Goal: Information Seeking & Learning: Learn about a topic

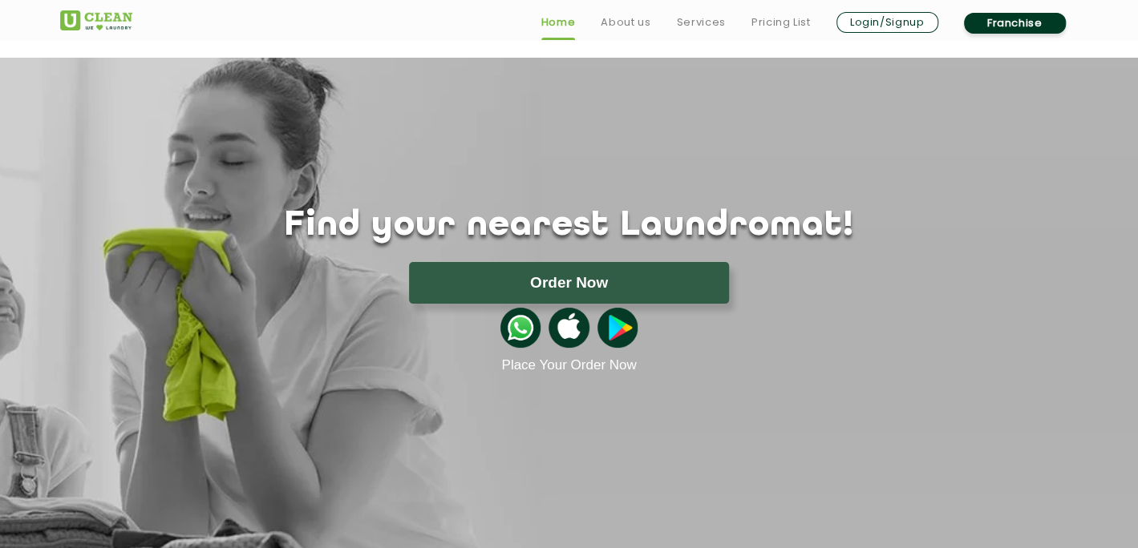
scroll to position [802, 0]
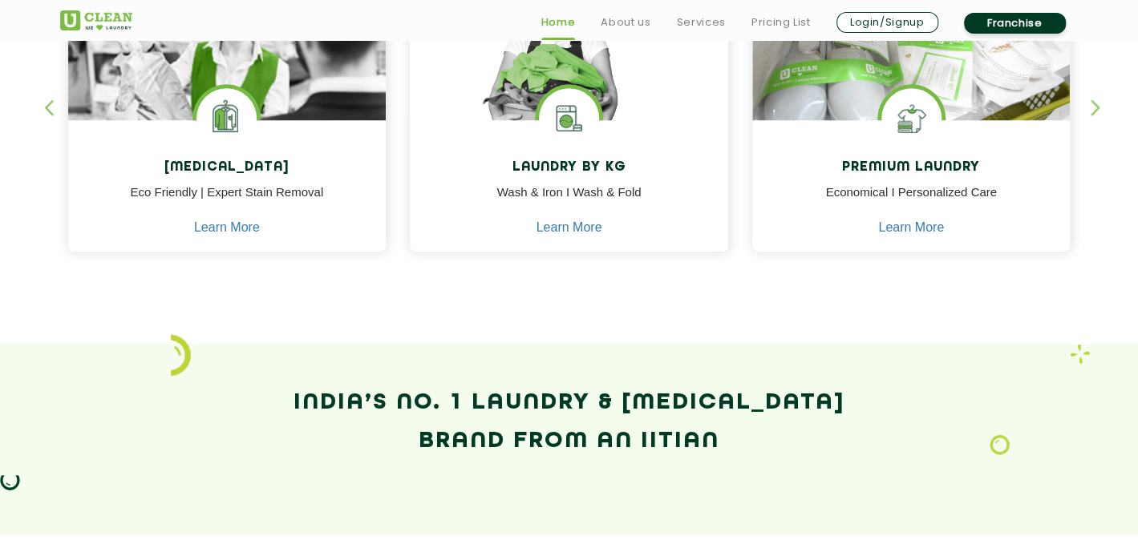
click at [619, 325] on section "Our Services Dry Cleaning Eco Friendly | Expert Stain Removal Learn More Dry Cl…" at bounding box center [569, 80] width 1138 height 527
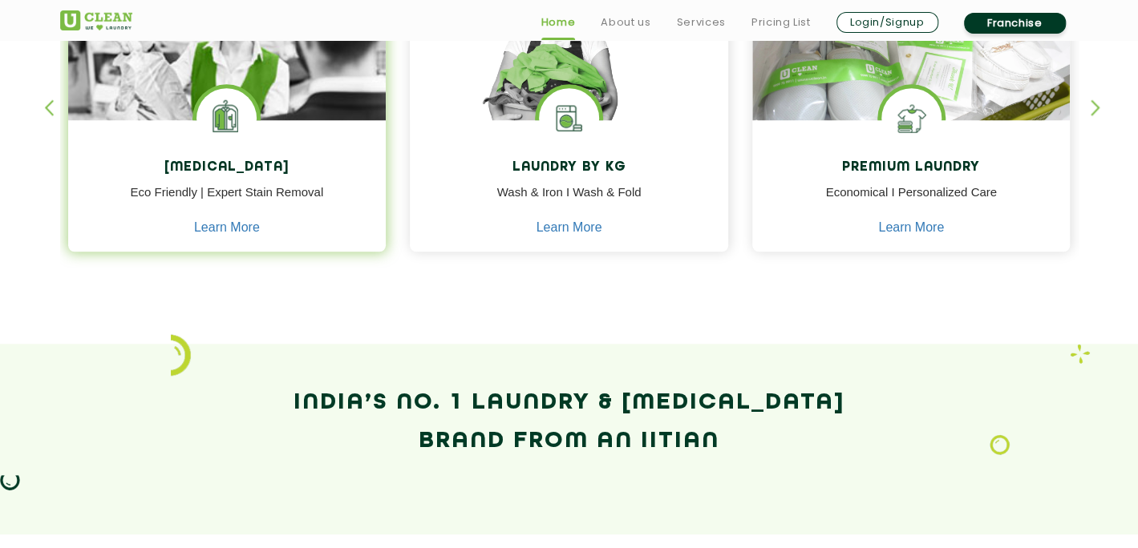
click at [264, 71] on img at bounding box center [227, 82] width 318 height 256
click at [281, 93] on img at bounding box center [227, 82] width 318 height 256
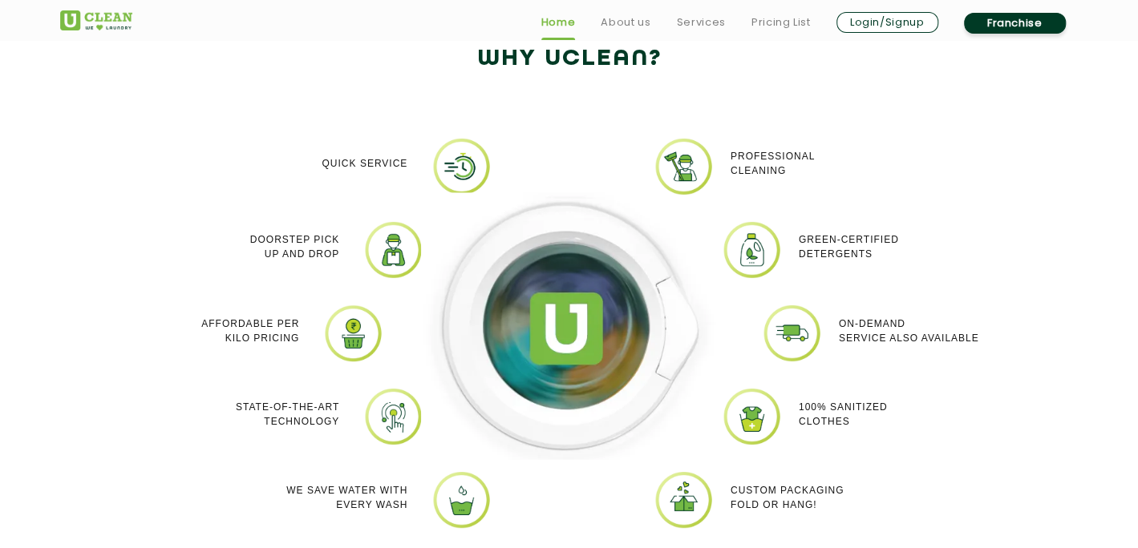
scroll to position [1359, 0]
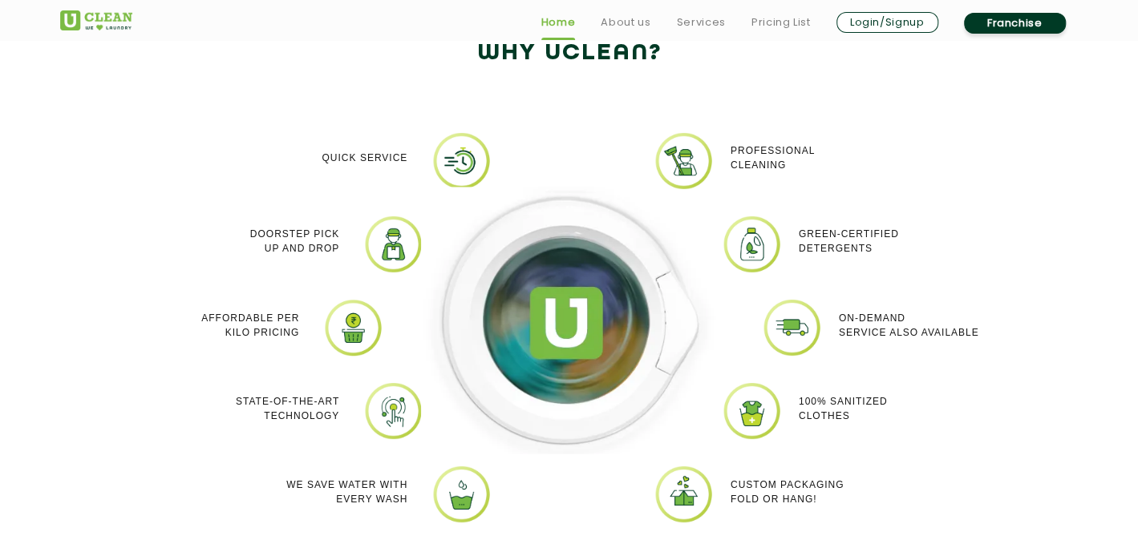
click at [686, 286] on img at bounding box center [569, 320] width 297 height 267
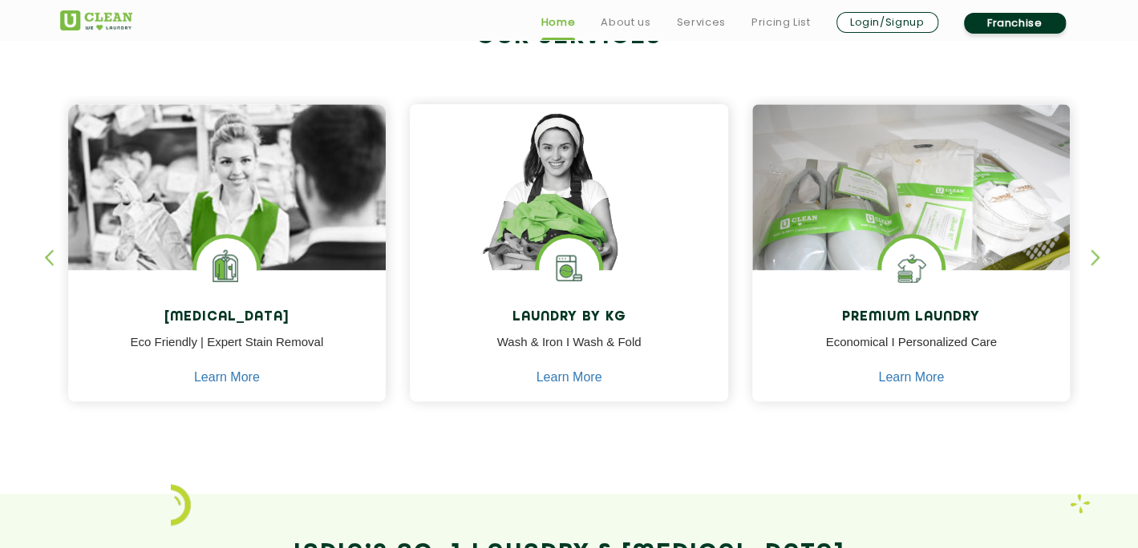
scroll to position [670, 0]
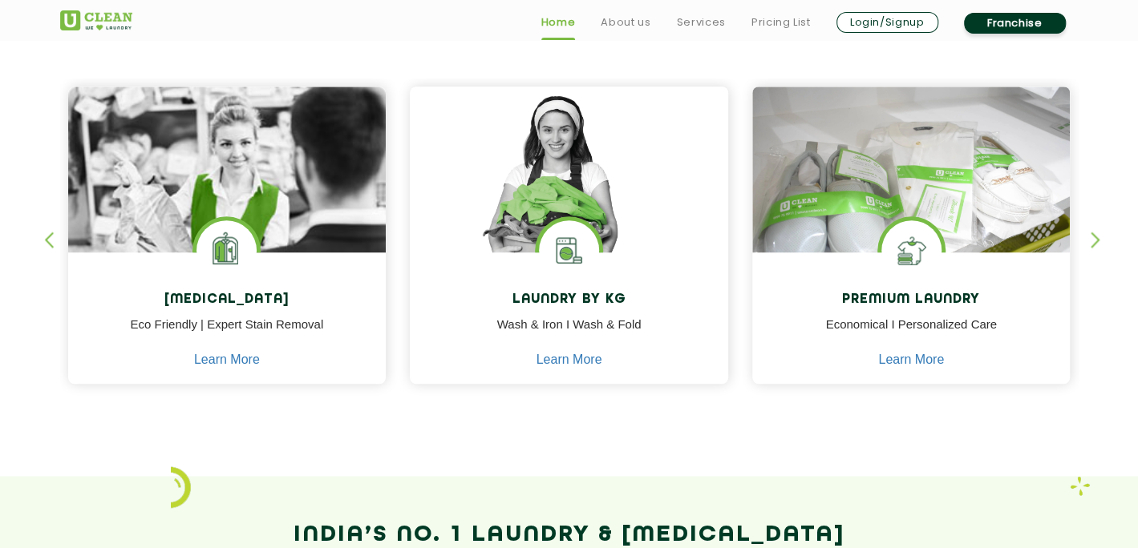
click at [1087, 239] on div "Dry Cleaning Eco Friendly | Expert Stain Removal Learn More Dry Cleaning Eco Fr…" at bounding box center [569, 220] width 1042 height 397
click at [1099, 239] on div "button" at bounding box center [1103, 254] width 24 height 44
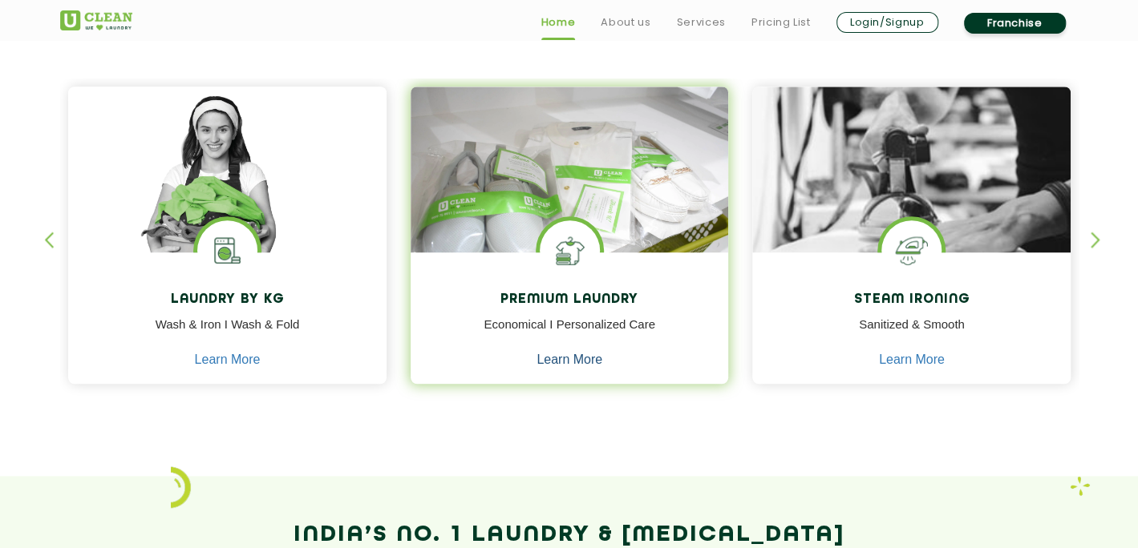
click at [563, 353] on link "Learn More" at bounding box center [569, 360] width 66 height 14
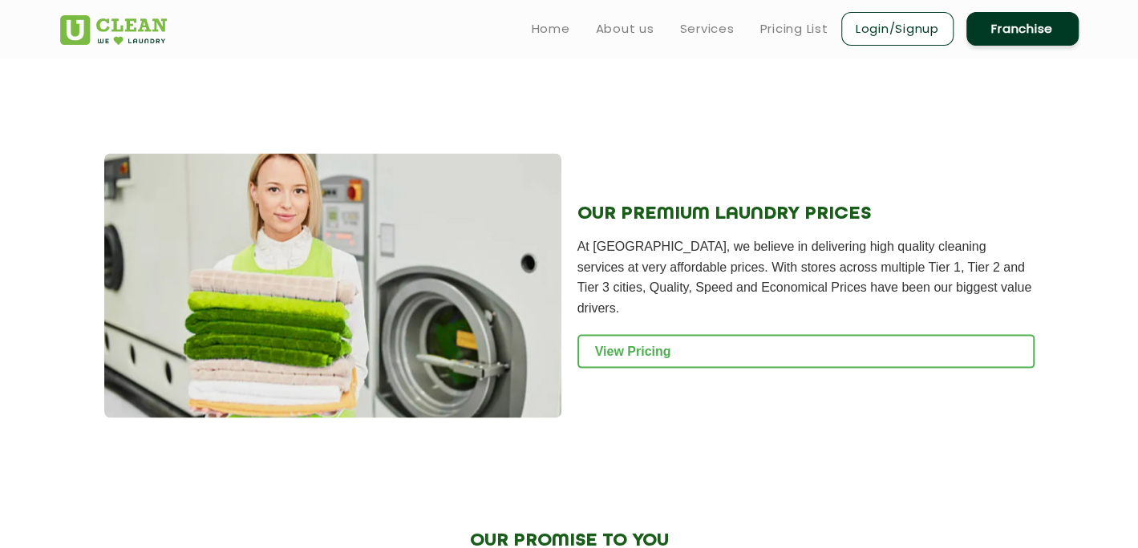
scroll to position [1604, 0]
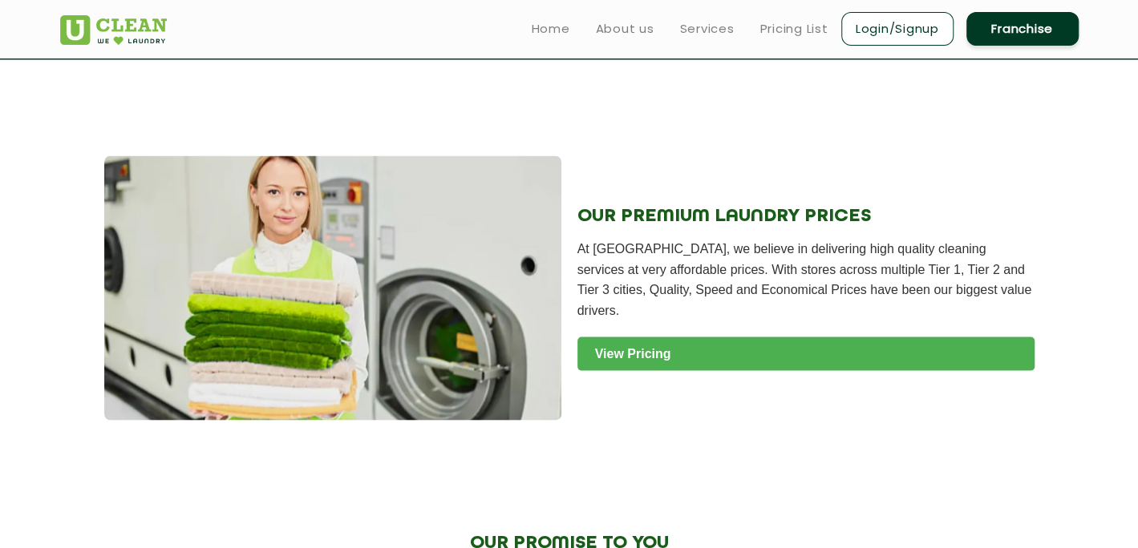
click at [770, 342] on link "View Pricing" at bounding box center [805, 354] width 457 height 34
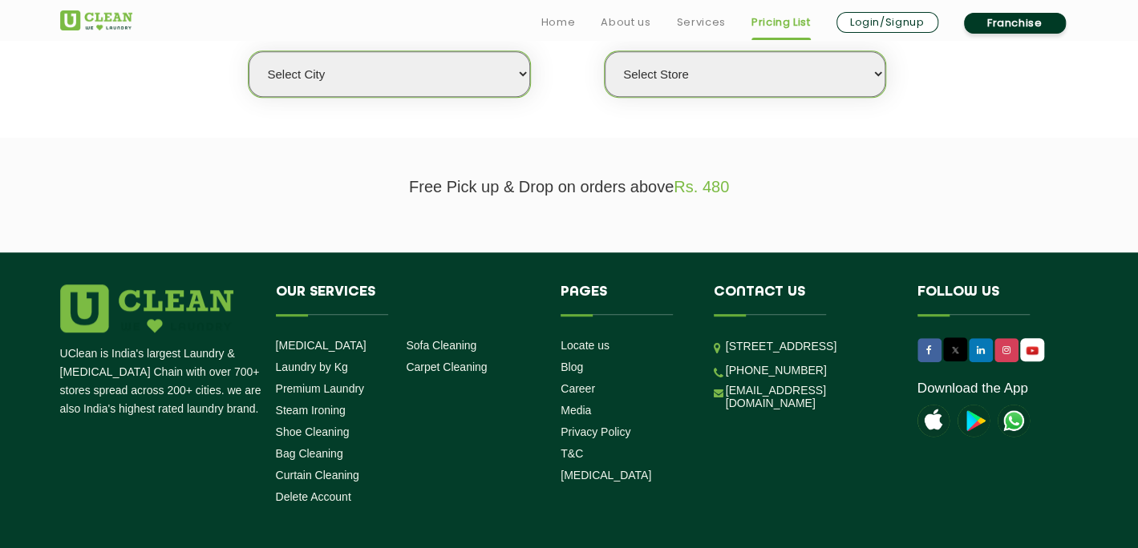
scroll to position [459, 0]
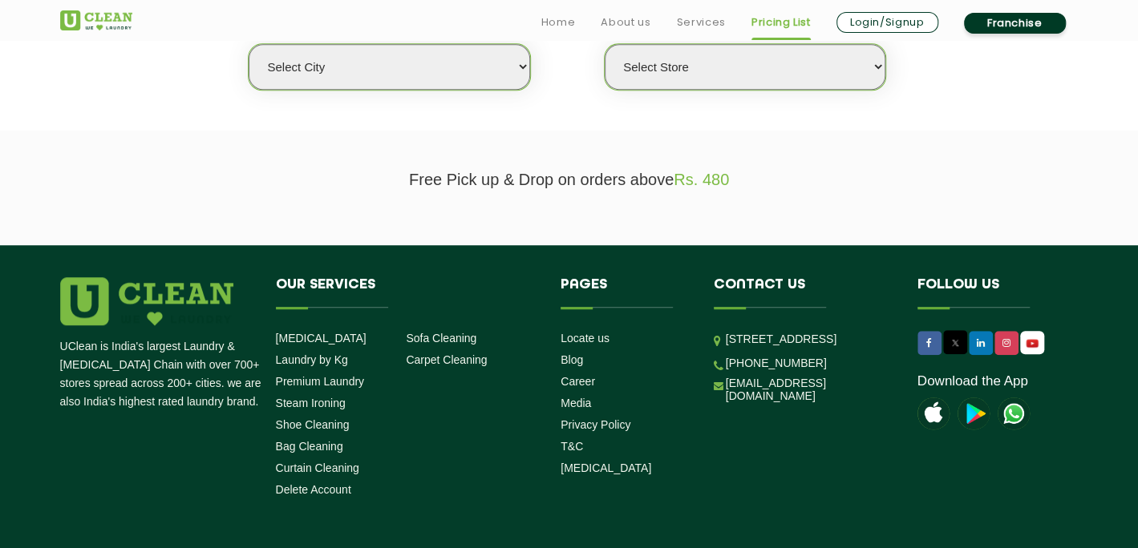
click at [405, 74] on select "Select city [GEOGRAPHIC_DATA] [GEOGRAPHIC_DATA] [GEOGRAPHIC_DATA] [GEOGRAPHIC_D…" at bounding box center [389, 67] width 281 height 46
click at [341, 67] on select "Select city [GEOGRAPHIC_DATA] [GEOGRAPHIC_DATA] [GEOGRAPHIC_DATA] [GEOGRAPHIC_D…" at bounding box center [389, 67] width 281 height 46
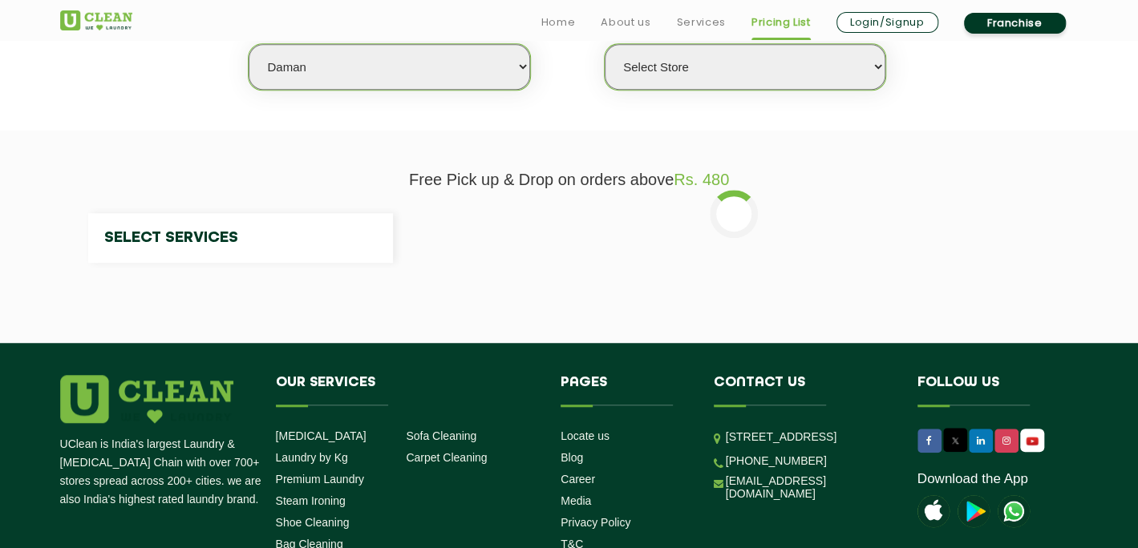
select select "28"
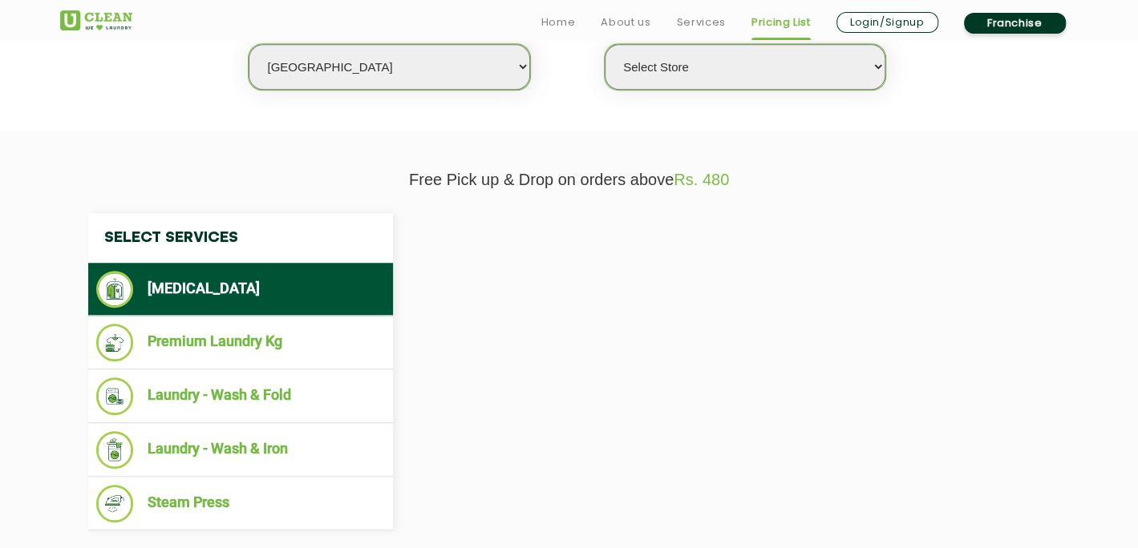
select select "0"
click at [341, 67] on select "Select city [GEOGRAPHIC_DATA] [GEOGRAPHIC_DATA] [GEOGRAPHIC_DATA] [GEOGRAPHIC_D…" at bounding box center [389, 67] width 281 height 46
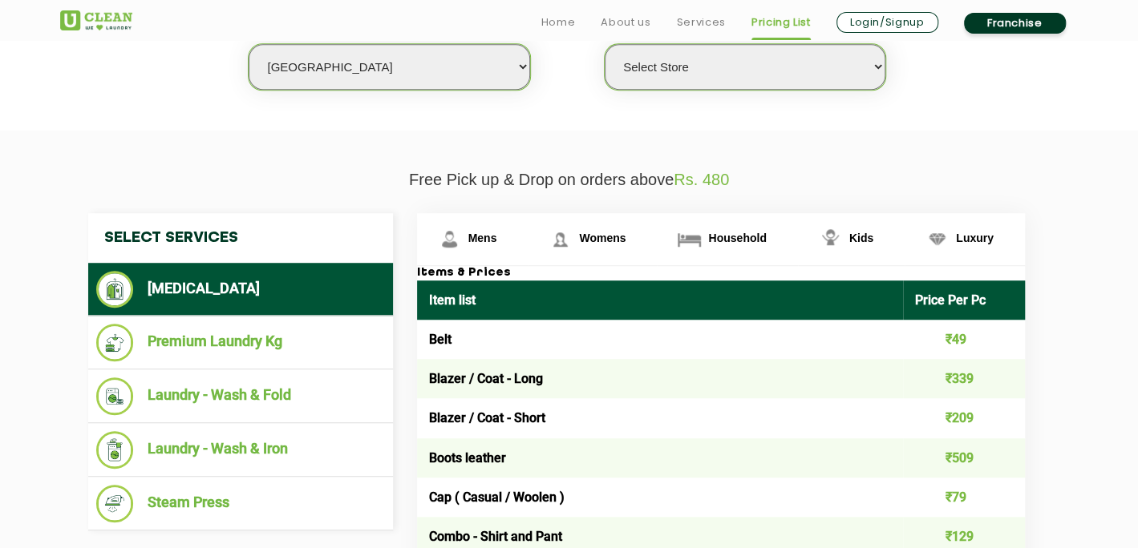
click at [444, 50] on select "Select city [GEOGRAPHIC_DATA] [GEOGRAPHIC_DATA] [GEOGRAPHIC_DATA] [GEOGRAPHIC_D…" at bounding box center [389, 67] width 281 height 46
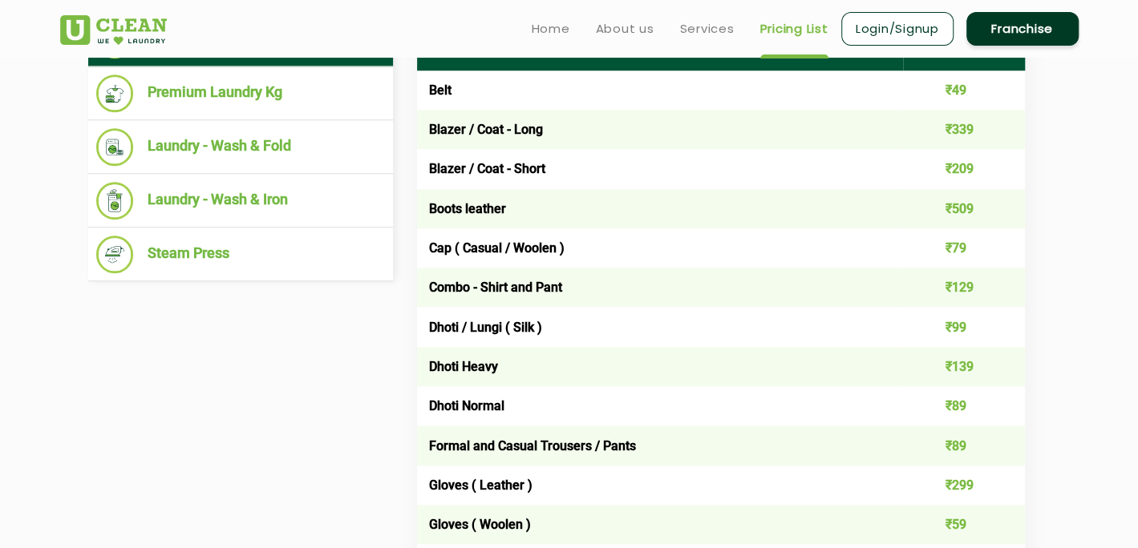
scroll to position [504, 0]
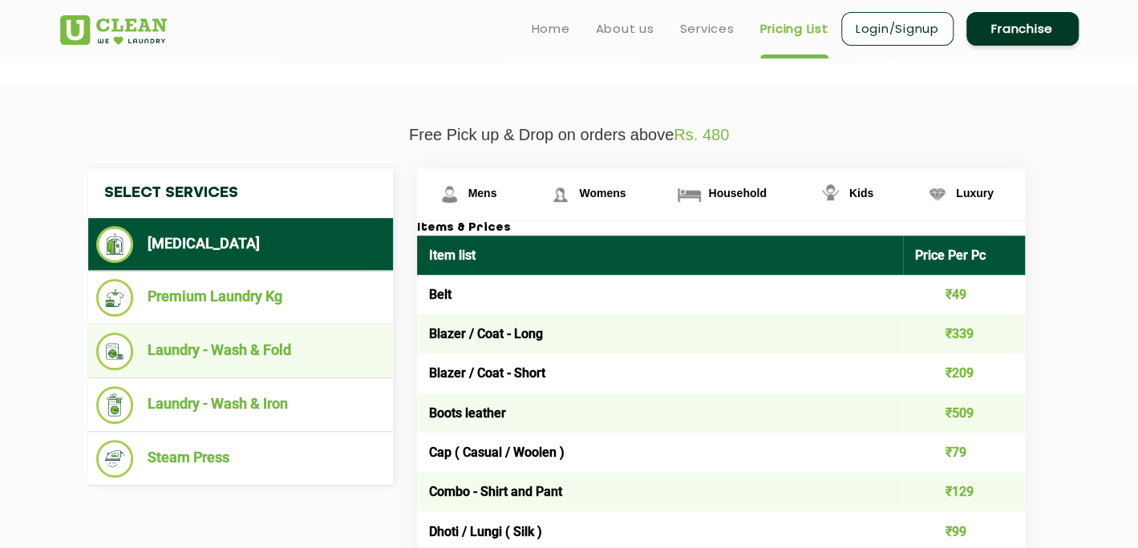
click at [276, 350] on li "Laundry - Wash & Fold" at bounding box center [240, 352] width 289 height 38
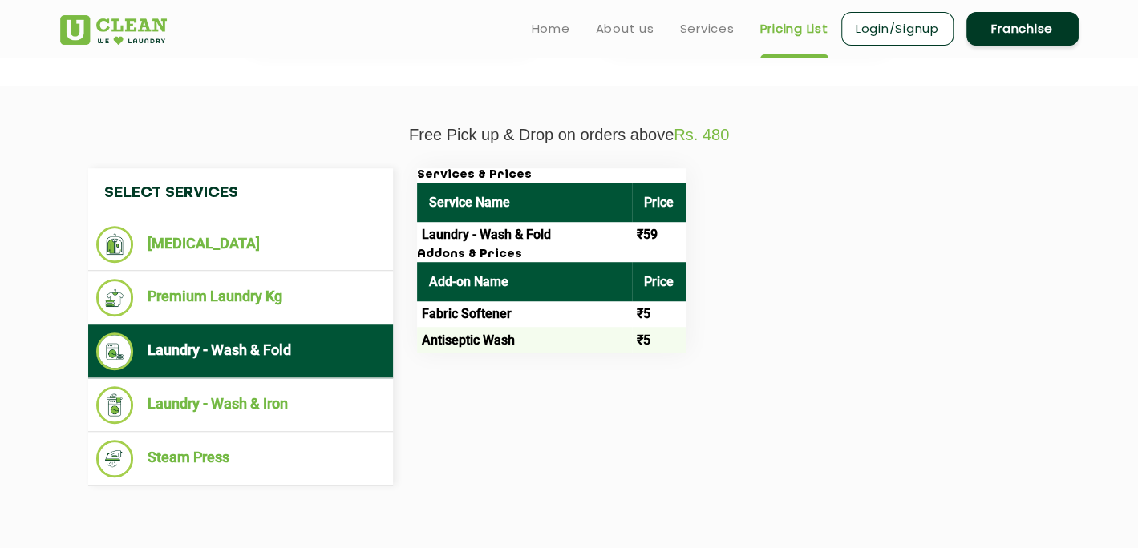
click at [550, 330] on td "Antiseptic Wash" at bounding box center [524, 340] width 215 height 26
click at [519, 312] on td "Fabric Softener" at bounding box center [524, 314] width 215 height 26
click at [614, 229] on td "Laundry - Wash & Fold" at bounding box center [524, 235] width 215 height 26
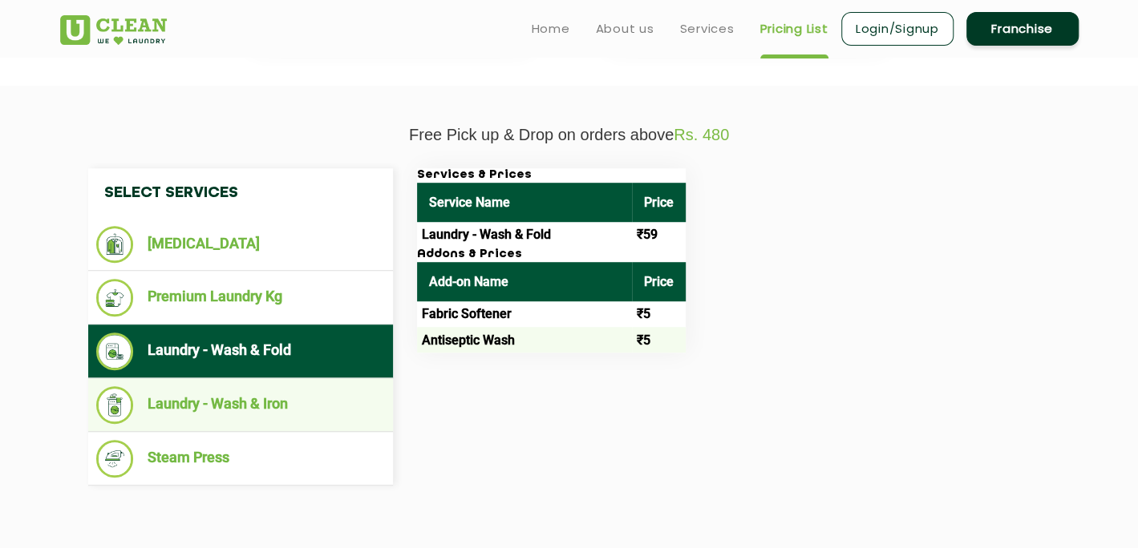
click at [332, 411] on li "Laundry - Wash & Iron" at bounding box center [240, 405] width 289 height 38
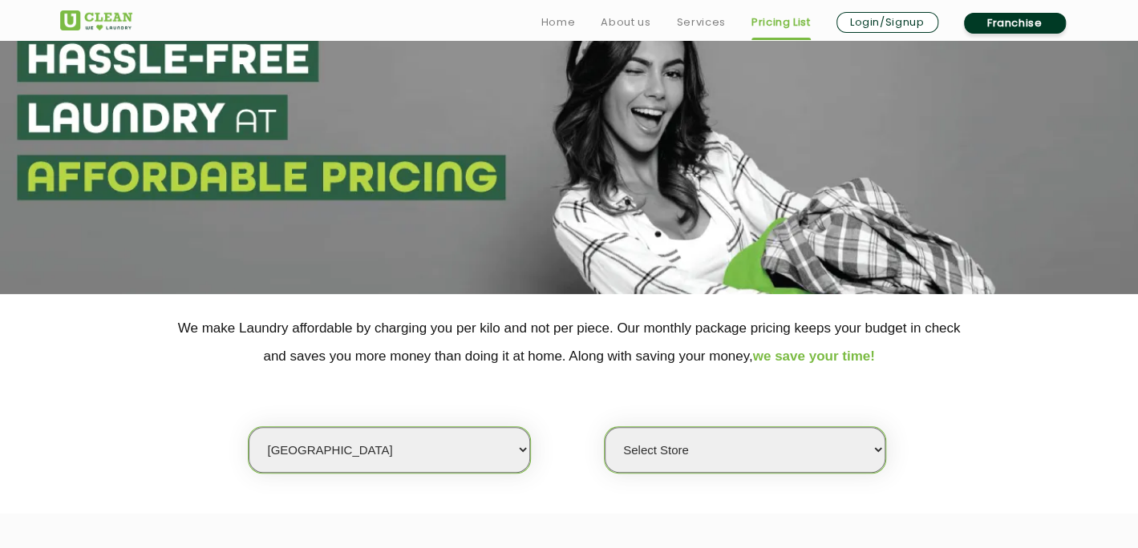
scroll to position [94, 0]
